Goal: Transaction & Acquisition: Obtain resource

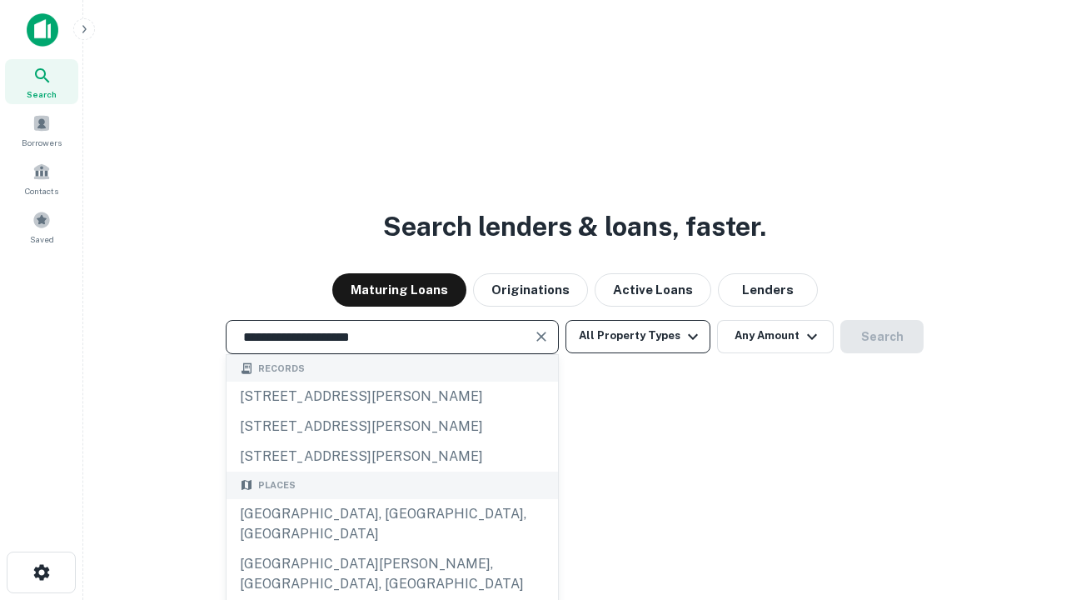
click at [392, 549] on div "Santa Monica, CA, USA" at bounding box center [393, 524] width 332 height 50
click at [638, 336] on button "All Property Types" at bounding box center [638, 336] width 145 height 33
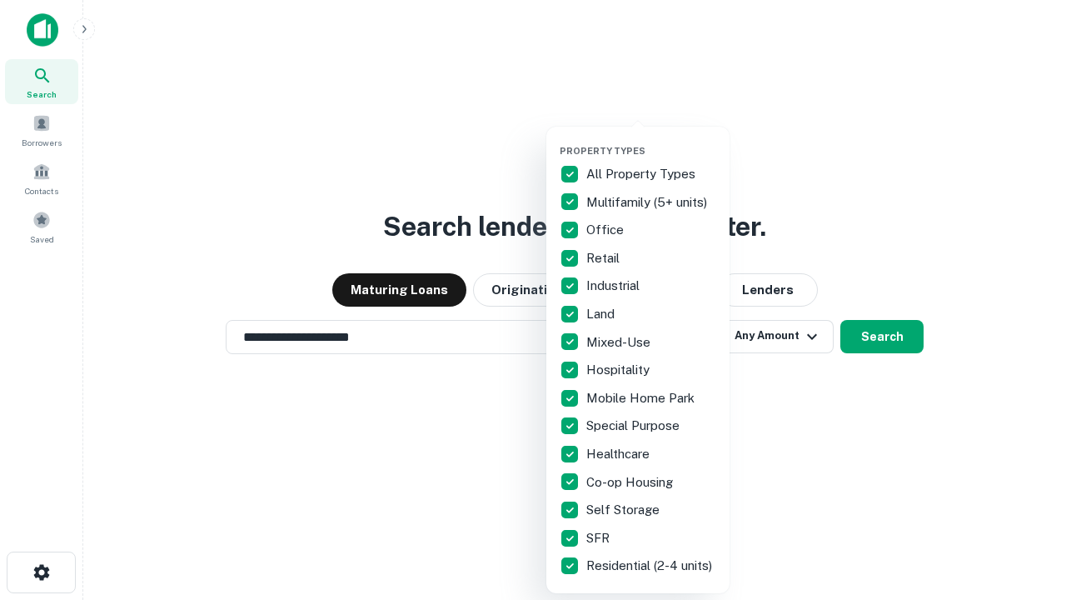
type input "**********"
click at [651, 140] on button "button" at bounding box center [651, 140] width 183 height 1
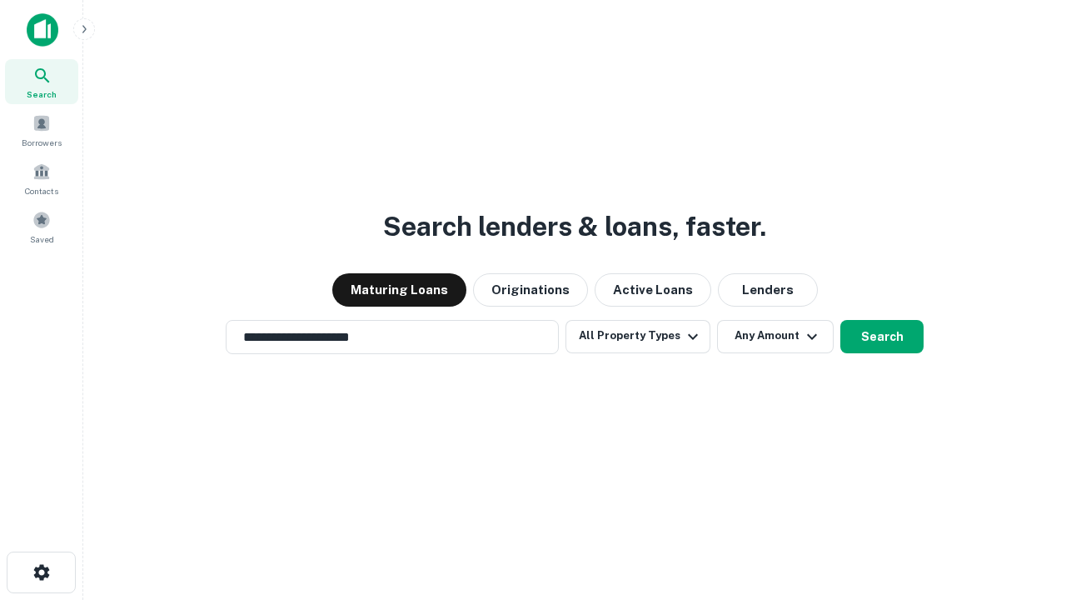
scroll to position [26, 0]
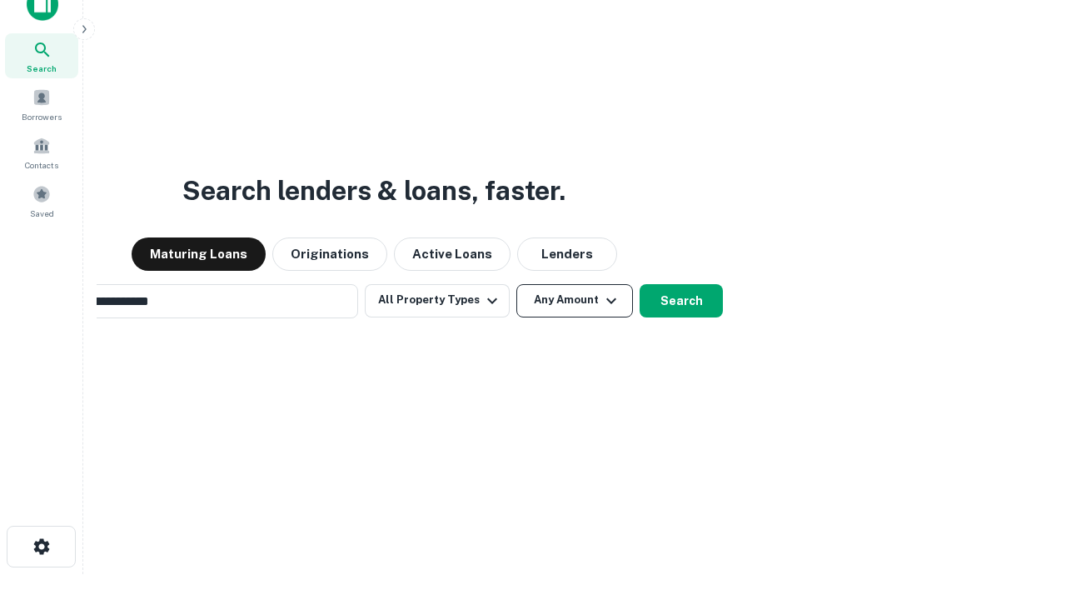
click at [516, 284] on button "Any Amount" at bounding box center [574, 300] width 117 height 33
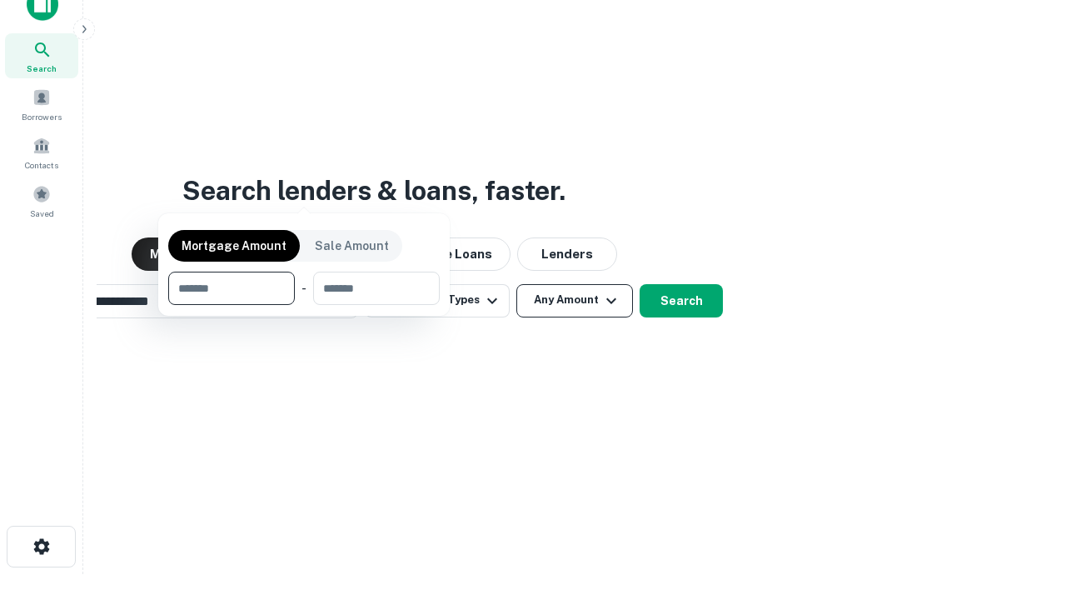
scroll to position [27, 0]
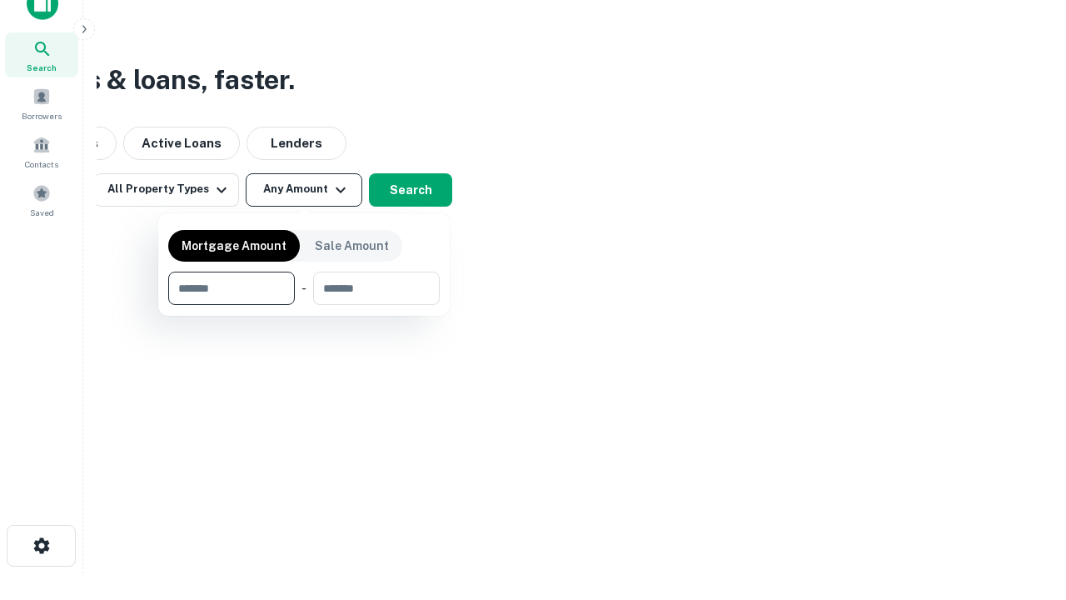
type input "*******"
click at [304, 305] on button "button" at bounding box center [304, 305] width 272 height 1
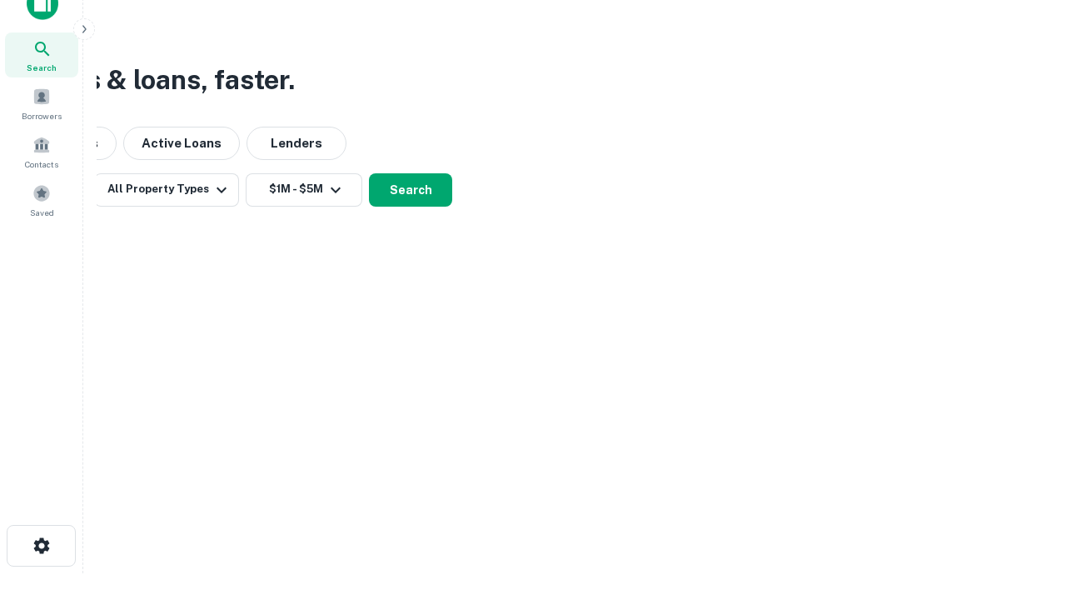
scroll to position [26, 0]
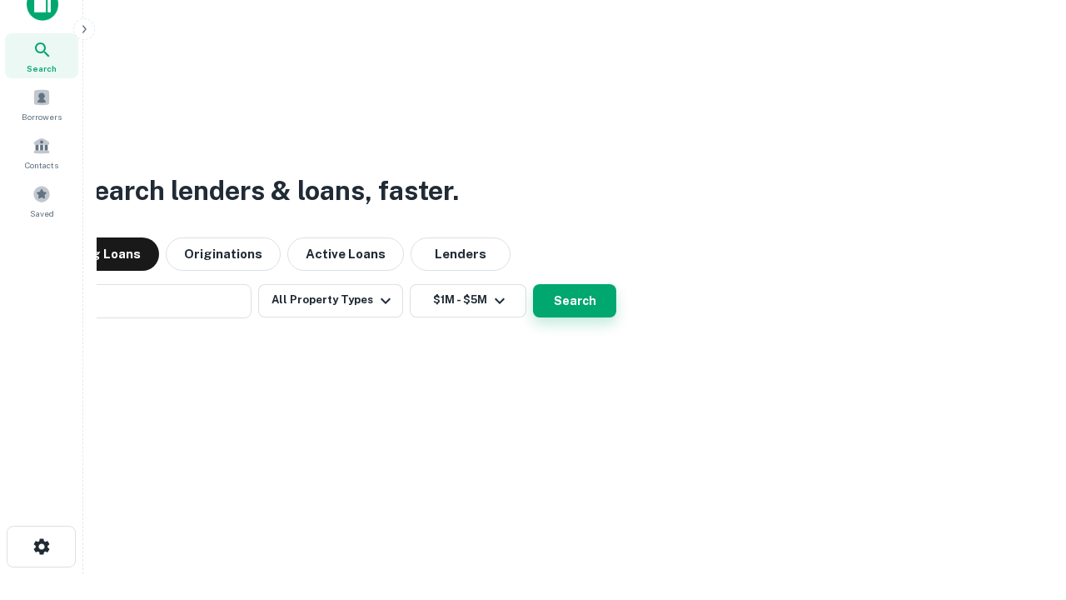
click at [533, 284] on button "Search" at bounding box center [574, 300] width 83 height 33
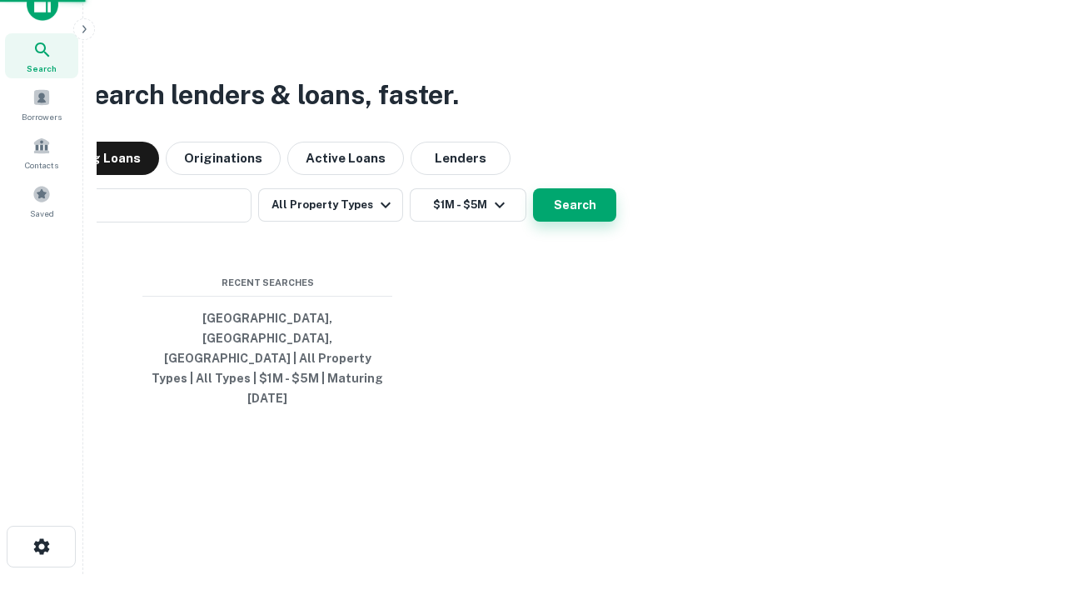
scroll to position [27, 0]
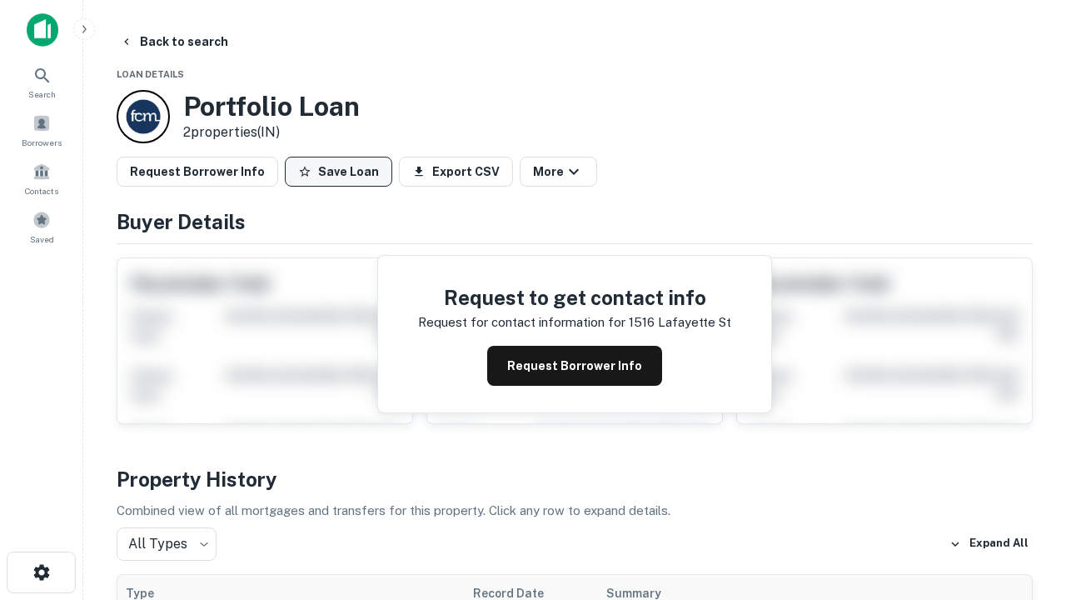
click at [338, 172] on button "Save Loan" at bounding box center [338, 172] width 107 height 30
click at [342, 172] on button "Loan Saved" at bounding box center [342, 172] width 115 height 30
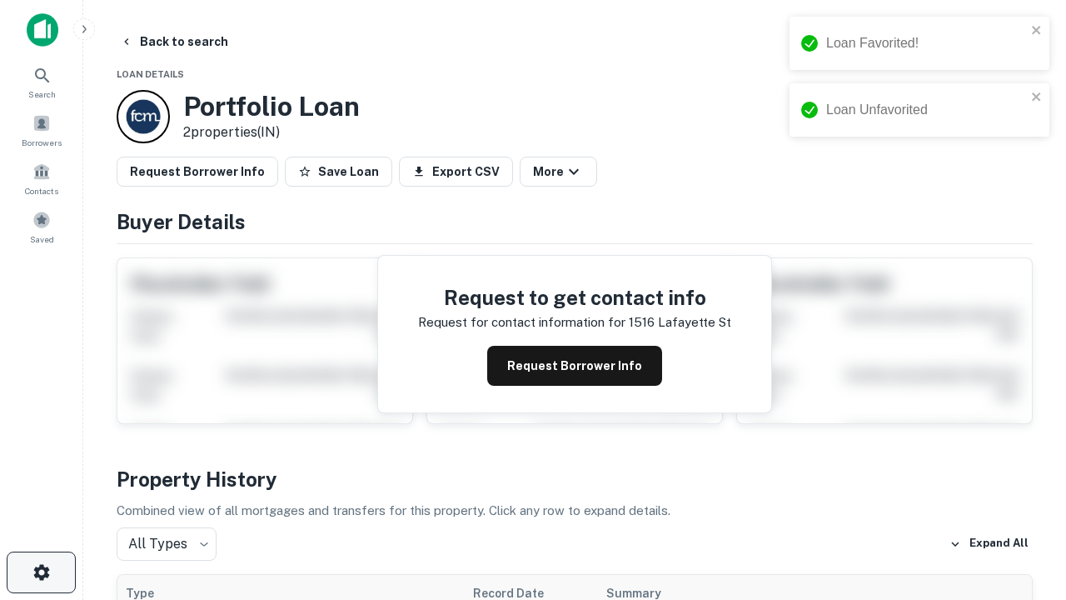
click at [41, 572] on icon "button" at bounding box center [42, 572] width 20 height 20
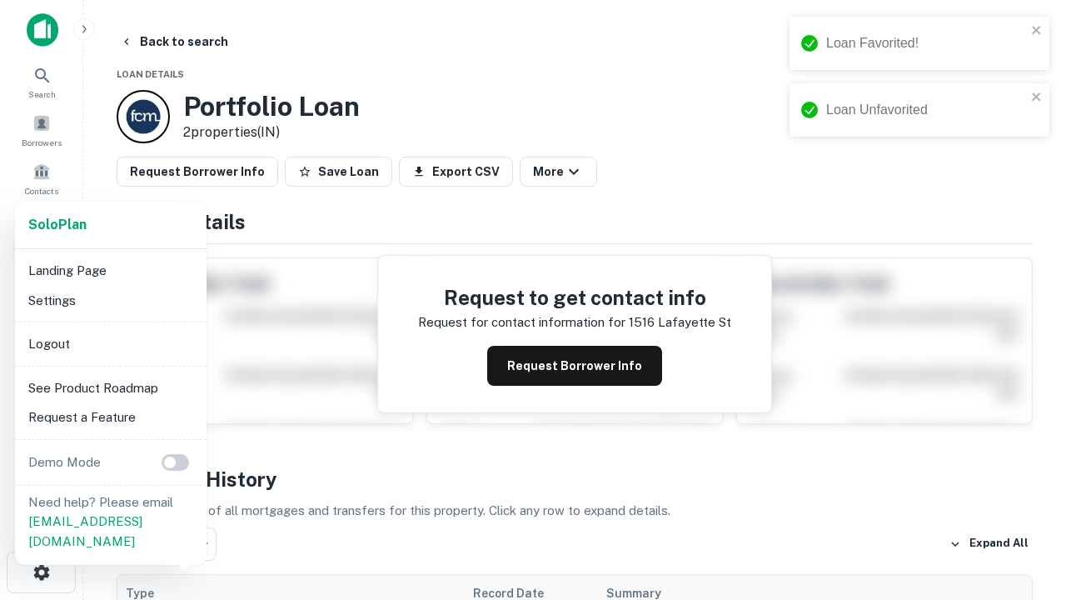
click at [110, 343] on li "Logout" at bounding box center [111, 344] width 178 height 30
